Goal: Entertainment & Leisure: Consume media (video, audio)

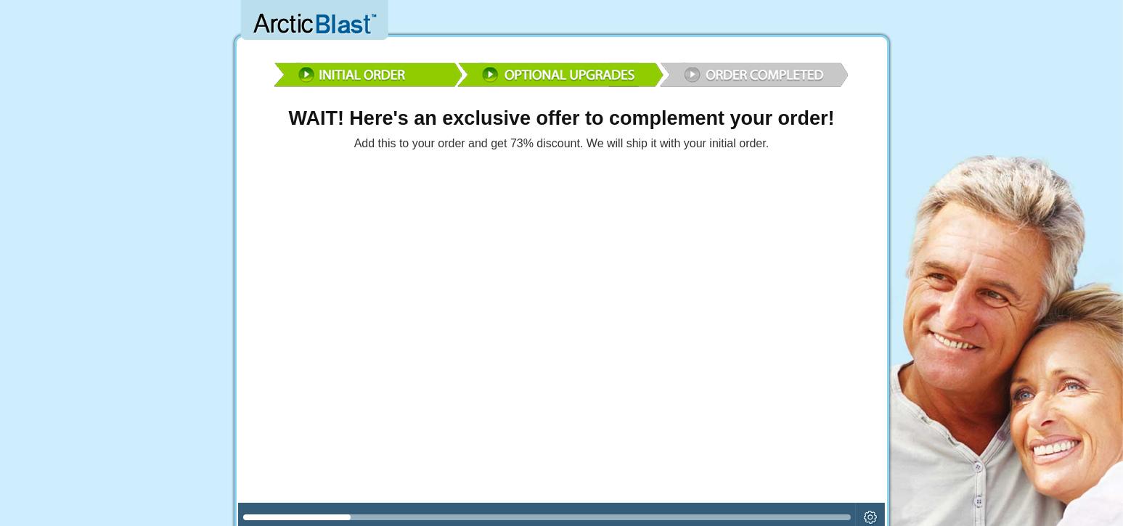
click at [615, 518] on div at bounding box center [547, 518] width 608 height 6
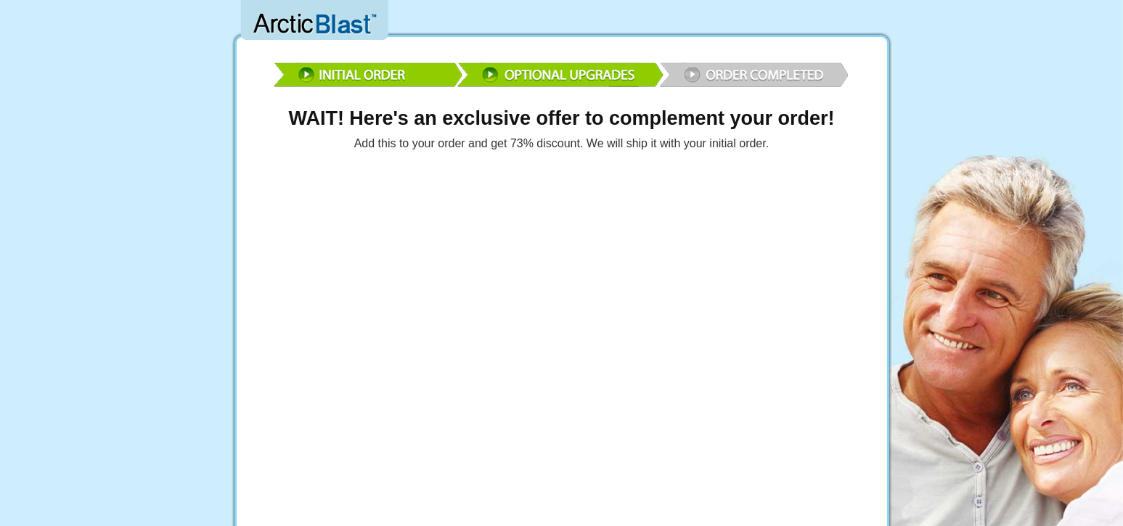
click at [767, 76] on img at bounding box center [562, 73] width 581 height 42
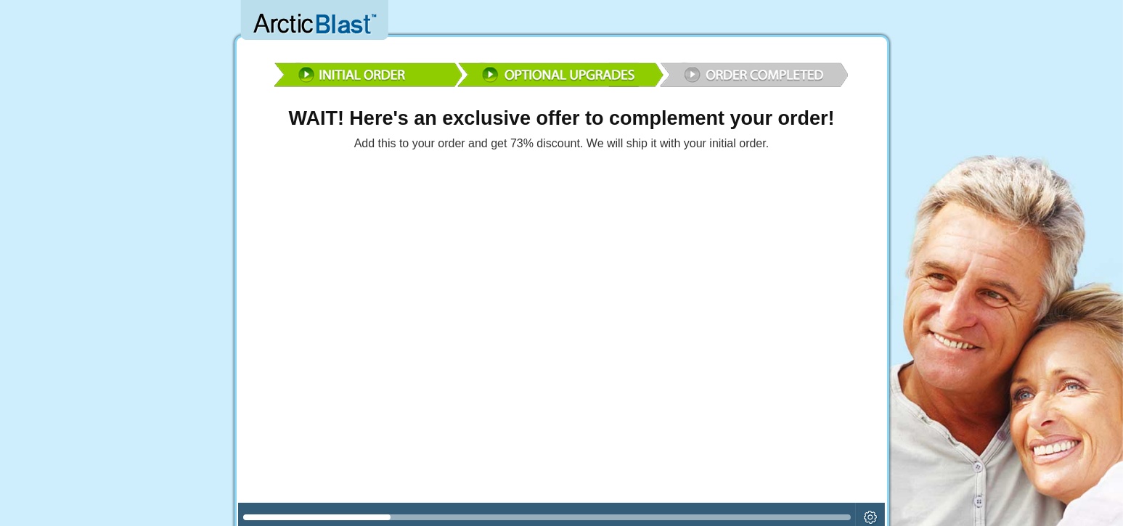
scroll to position [221, 0]
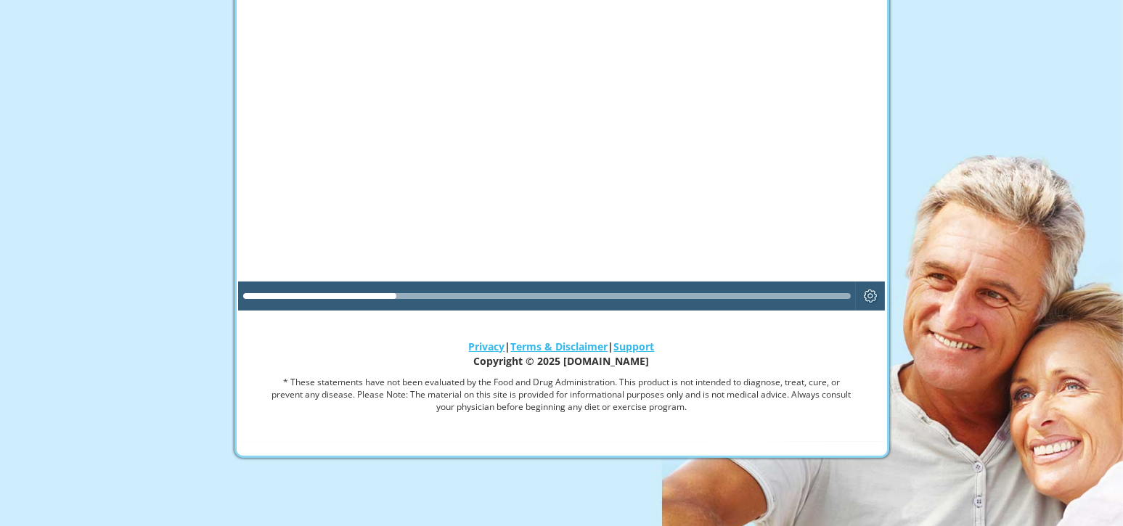
click at [716, 293] on div at bounding box center [547, 296] width 608 height 6
click at [781, 294] on div at bounding box center [547, 296] width 608 height 6
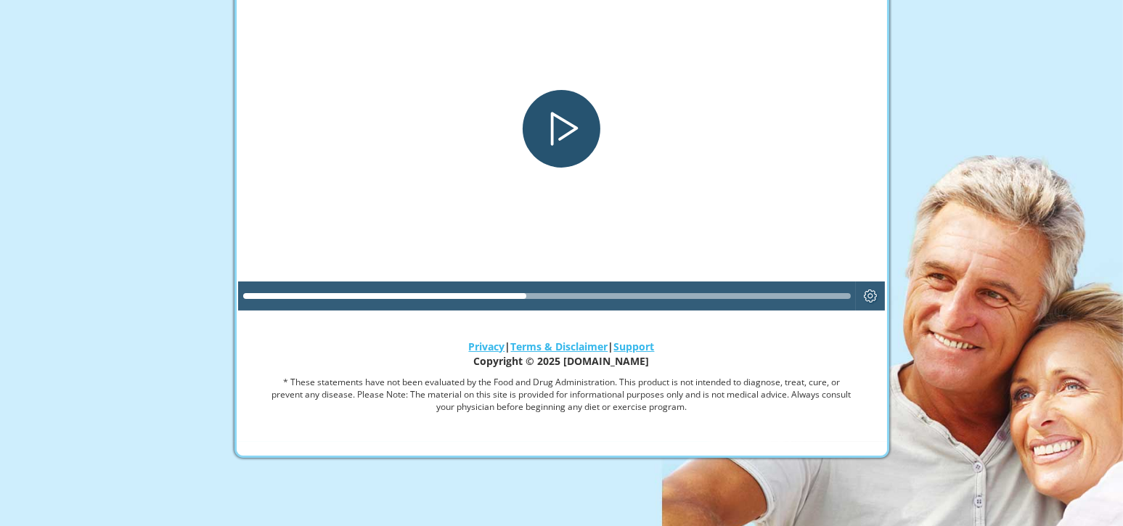
click at [562, 148] on div "Play" at bounding box center [562, 129] width 78 height 78
click at [571, 127] on div "Play" at bounding box center [562, 129] width 78 height 78
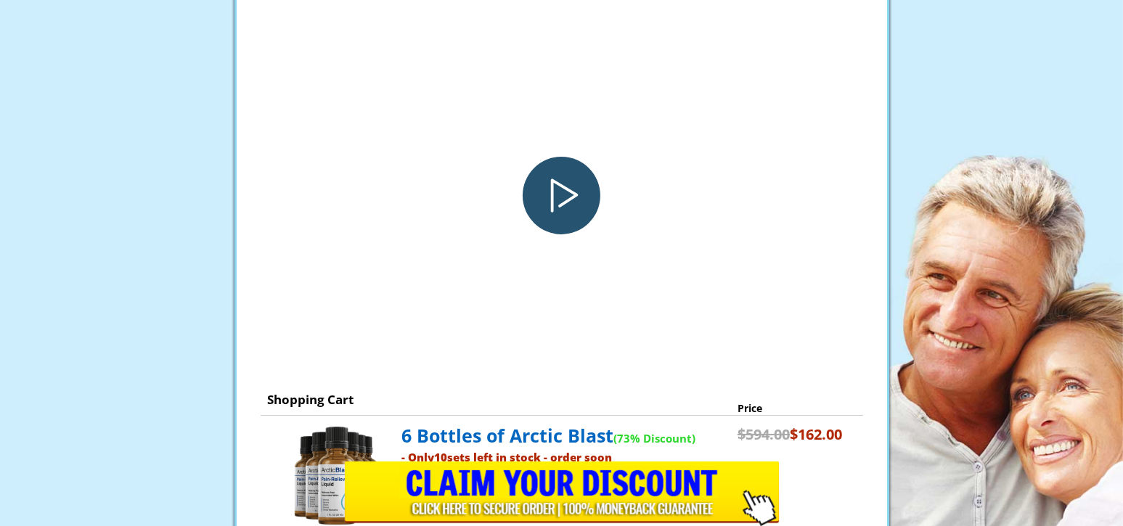
scroll to position [0, 0]
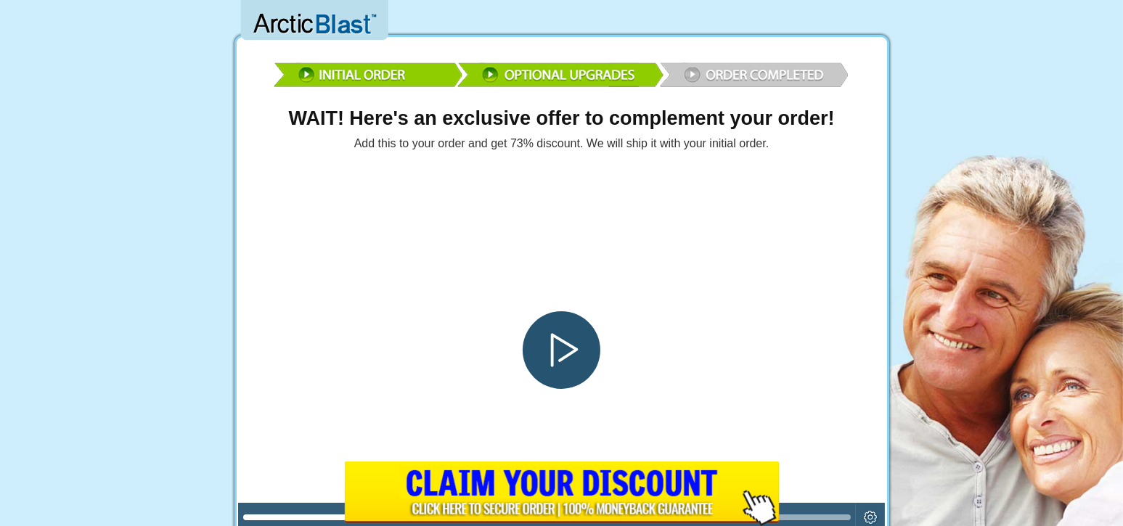
click at [565, 360] on div "Play" at bounding box center [562, 350] width 78 height 78
click at [549, 355] on div "Play" at bounding box center [562, 350] width 78 height 78
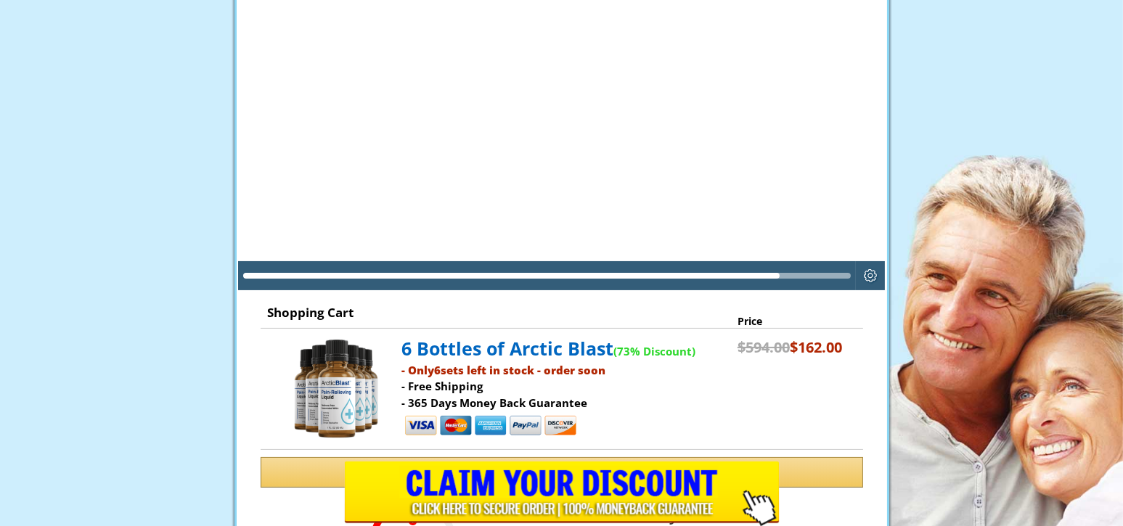
click at [843, 275] on div at bounding box center [547, 276] width 608 height 6
